Goal: Navigation & Orientation: Find specific page/section

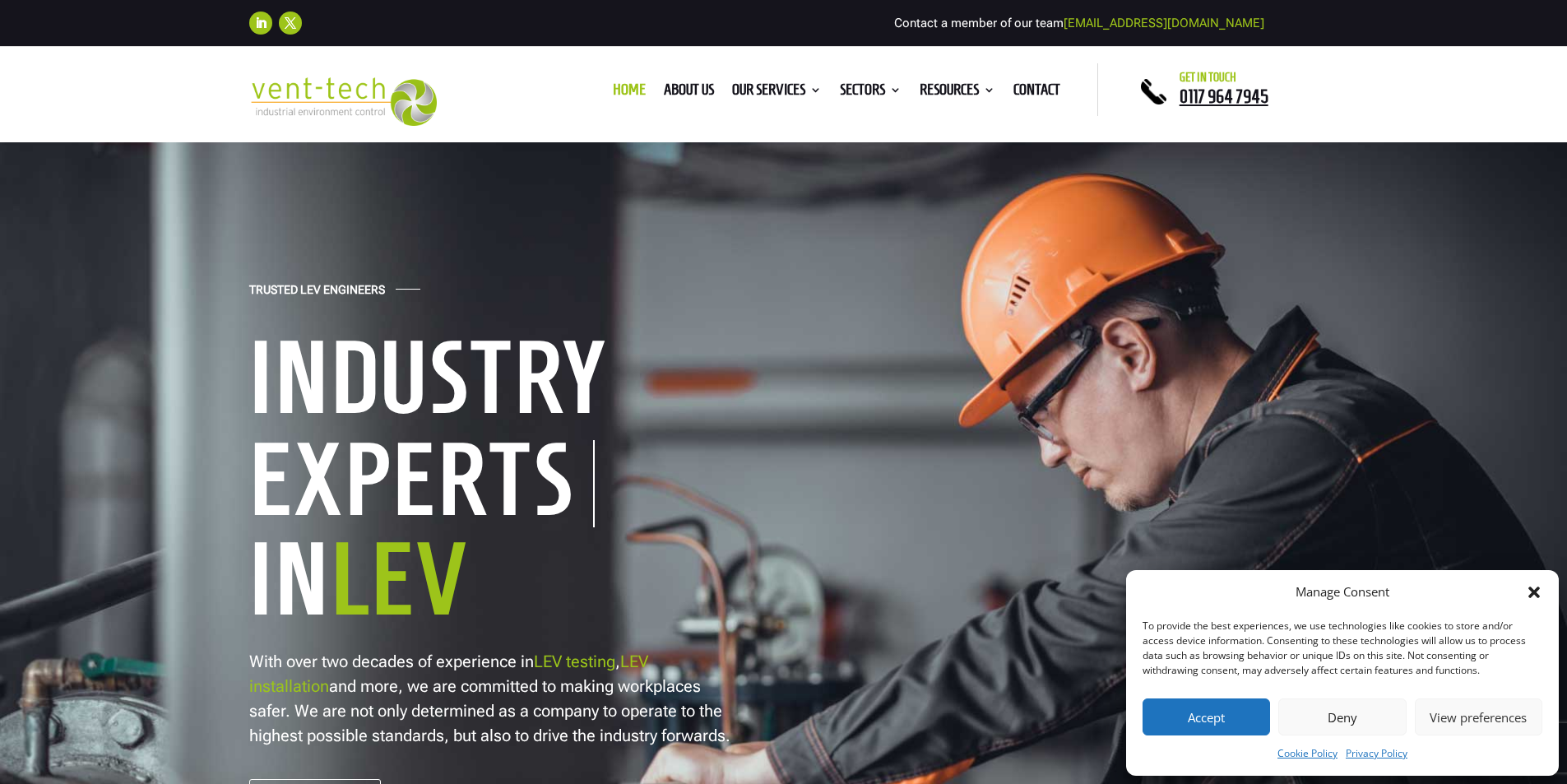
click at [1202, 710] on button "Accept" at bounding box center [1206, 717] width 127 height 37
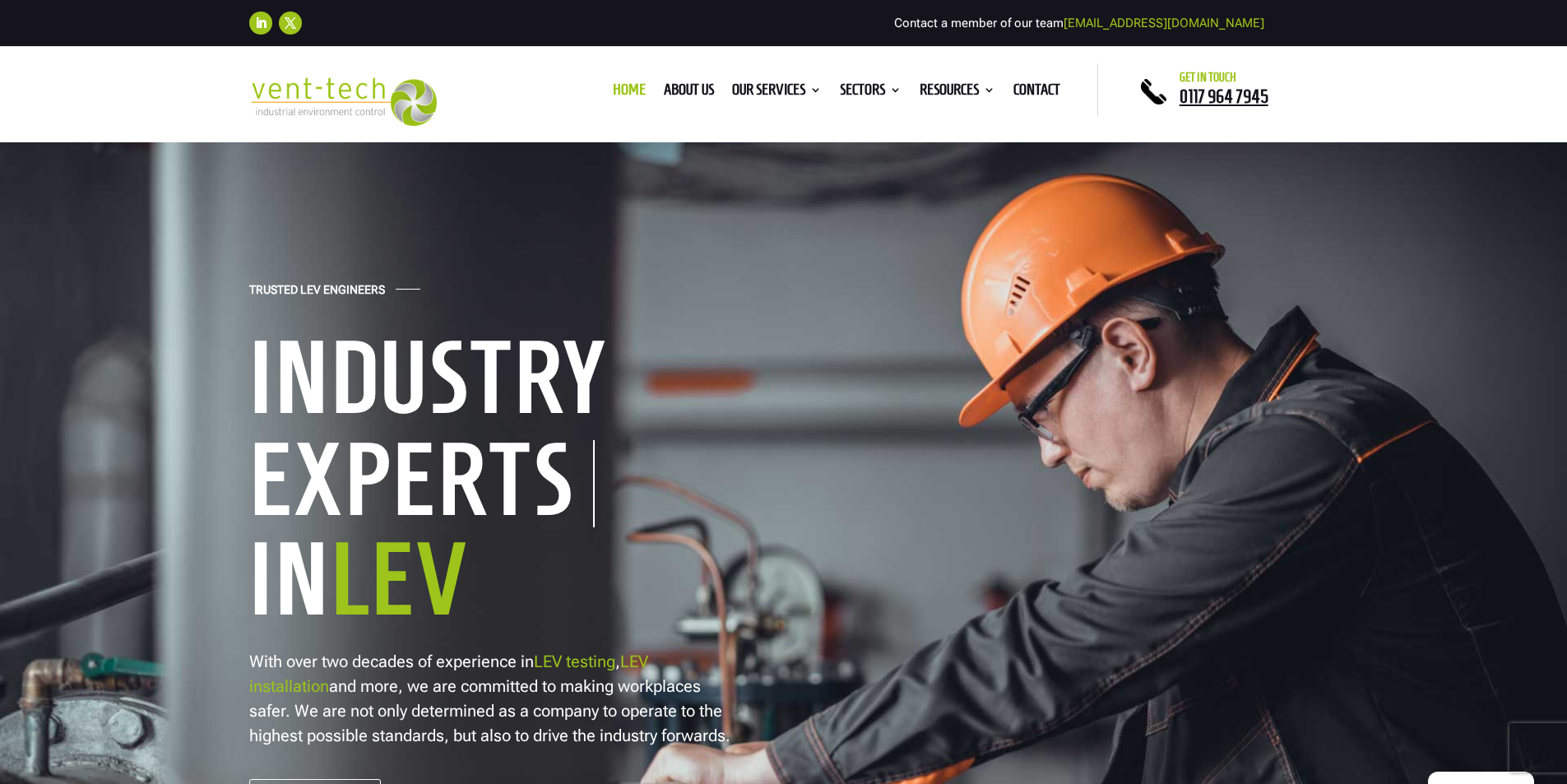
click at [312, 114] on img at bounding box center [343, 101] width 188 height 48
click at [684, 88] on link "About us" at bounding box center [689, 92] width 50 height 18
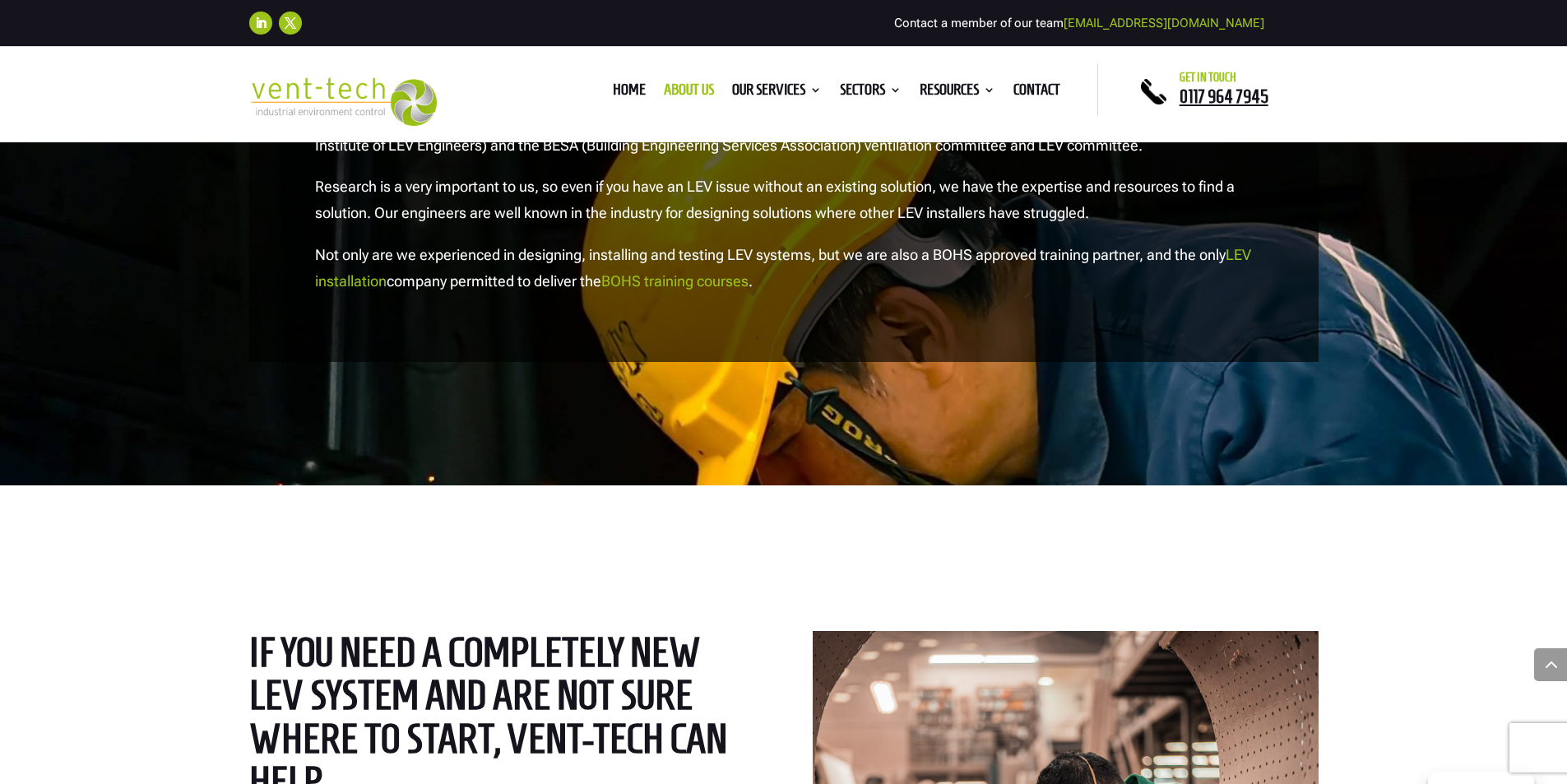
scroll to position [1562, 0]
